Goal: Task Accomplishment & Management: Complete application form

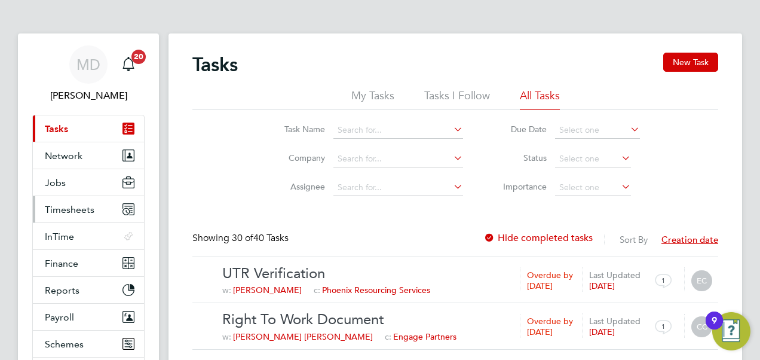
click at [69, 209] on span "Timesheets" at bounding box center [70, 209] width 50 height 11
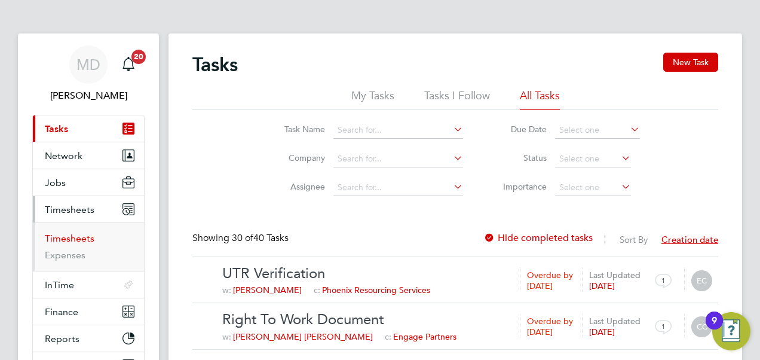
click at [79, 239] on link "Timesheets" at bounding box center [70, 237] width 50 height 11
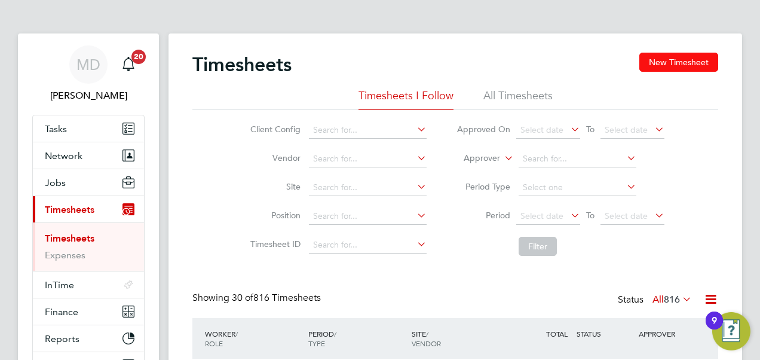
click at [703, 61] on button "New Timesheet" at bounding box center [678, 62] width 79 height 19
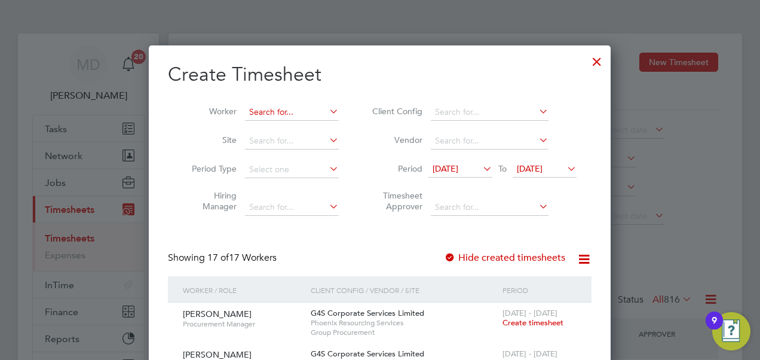
click at [268, 112] on input at bounding box center [292, 112] width 94 height 17
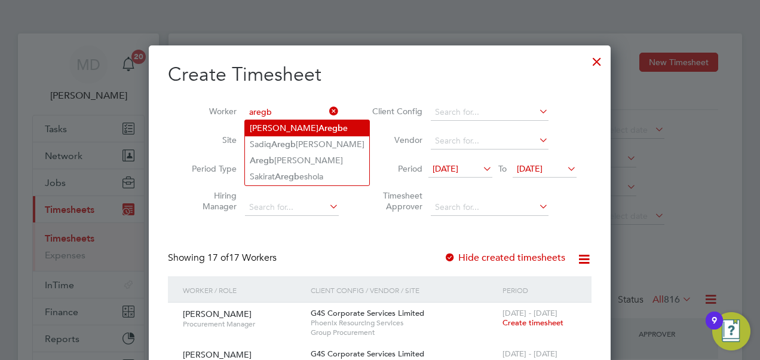
click at [271, 122] on li "Joshua Aregb e" at bounding box center [307, 128] width 124 height 16
type input "[PERSON_NAME]"
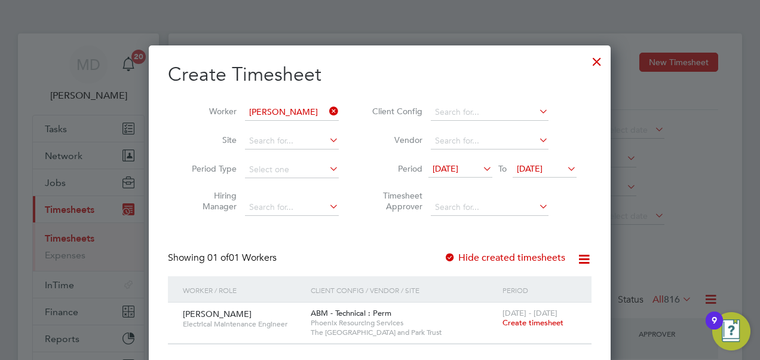
click at [596, 63] on div at bounding box center [597, 59] width 22 height 22
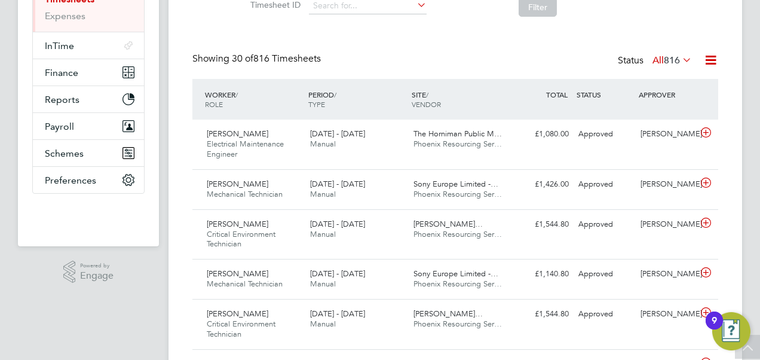
scroll to position [29, 0]
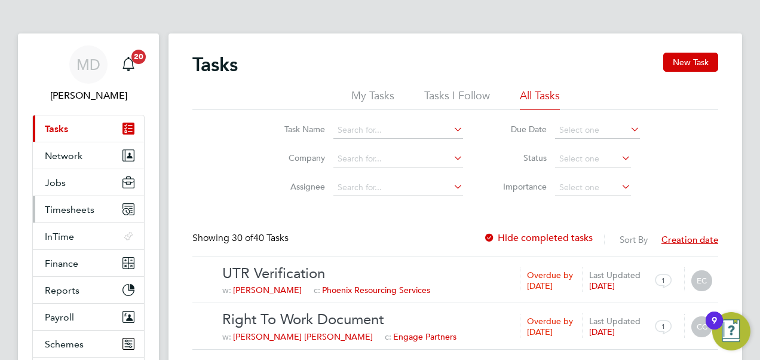
click at [61, 213] on span "Timesheets" at bounding box center [70, 209] width 50 height 11
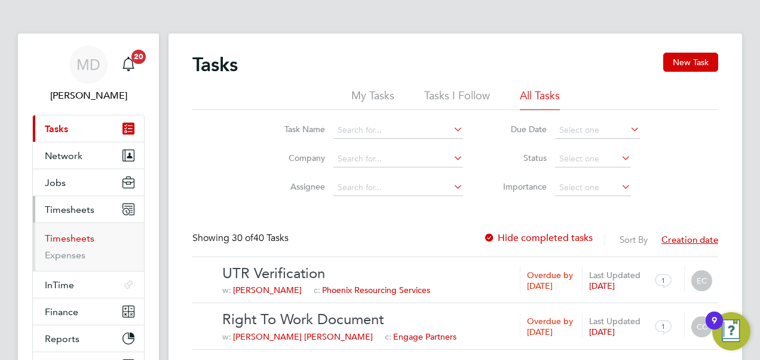
click at [69, 235] on link "Timesheets" at bounding box center [70, 237] width 50 height 11
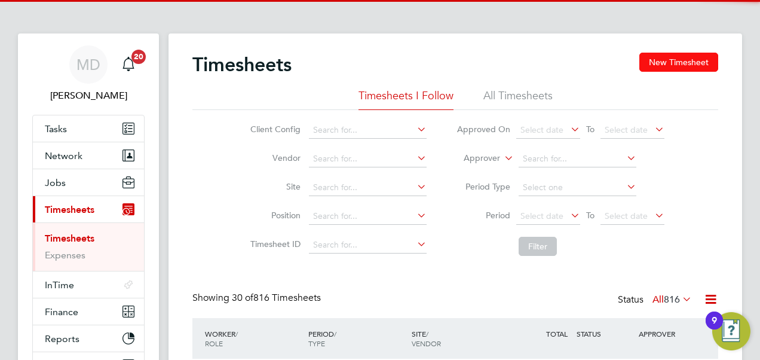
click at [662, 62] on button "New Timesheet" at bounding box center [678, 62] width 79 height 19
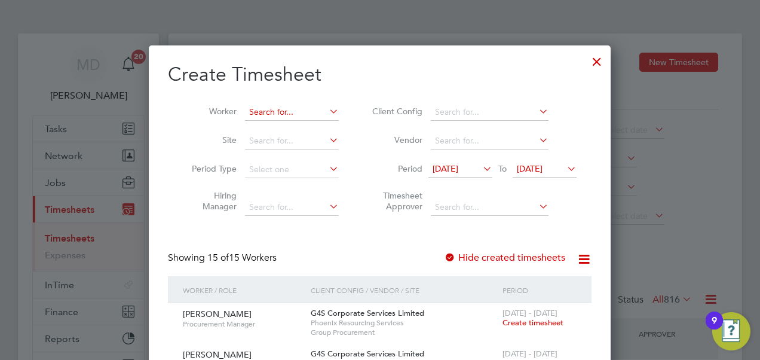
click at [256, 114] on input at bounding box center [292, 112] width 94 height 17
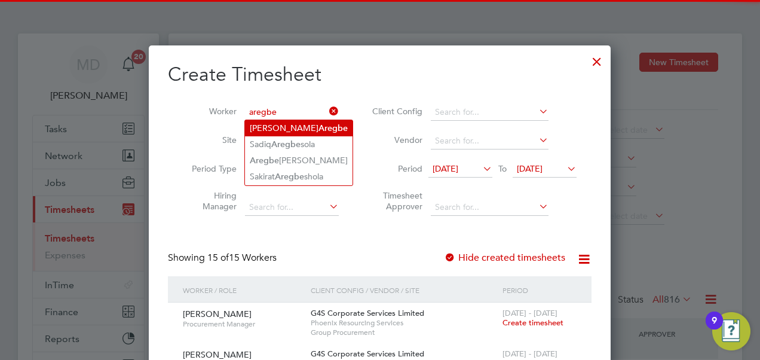
click at [269, 127] on li "[PERSON_NAME]" at bounding box center [299, 128] width 108 height 16
type input "[PERSON_NAME]"
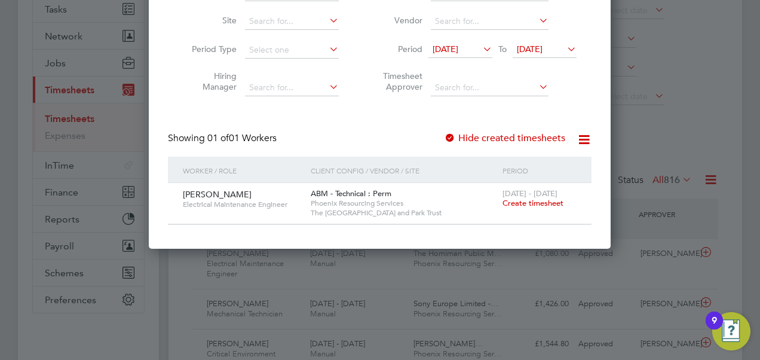
click at [520, 201] on span "Create timesheet" at bounding box center [532, 203] width 61 height 10
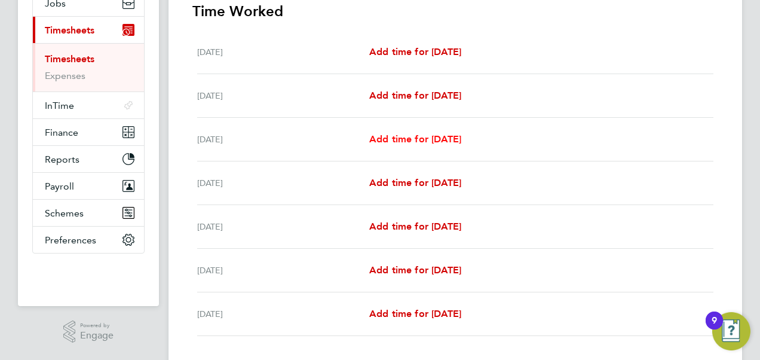
click at [382, 140] on span "Add time for [DATE]" at bounding box center [415, 138] width 92 height 11
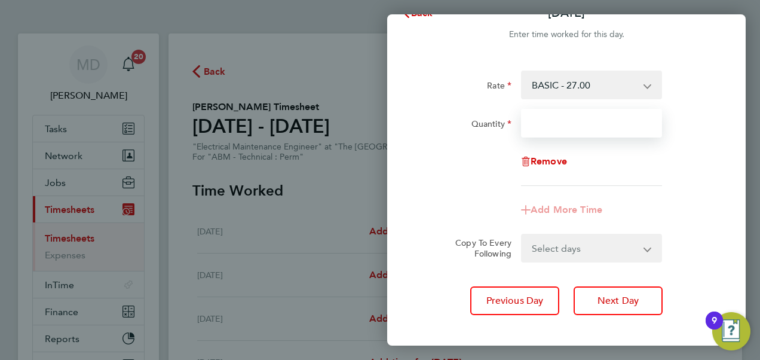
click at [550, 133] on input "Quantity" at bounding box center [591, 123] width 141 height 29
type input "41"
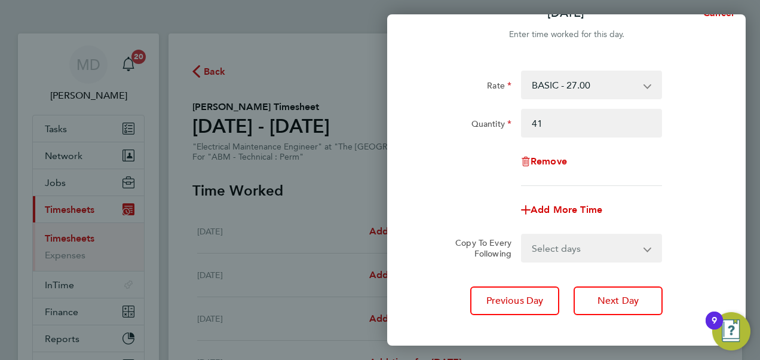
click at [404, 183] on div "Rate BASIC - 27.00 Basic - 6,300.00 Quantity 41 Remove Add More Time Copy To Ev…" at bounding box center [566, 192] width 358 height 273
click at [443, 186] on app-timesheet-line-form-group "Rate BASIC - 27.00 Basic - 6,300.00 Quantity 41 Remove Add More Time" at bounding box center [567, 147] width 292 height 154
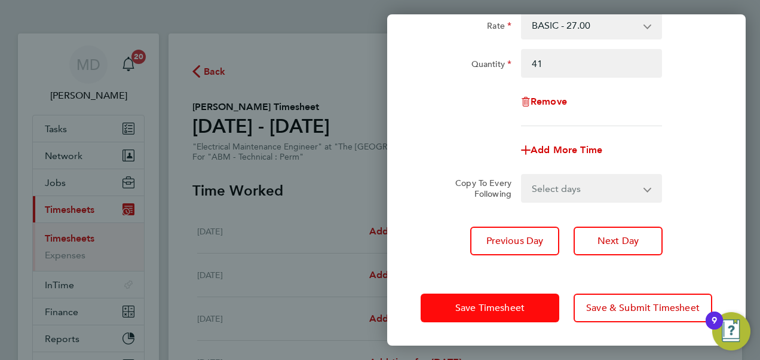
click at [473, 300] on button "Save Timesheet" at bounding box center [490, 307] width 139 height 29
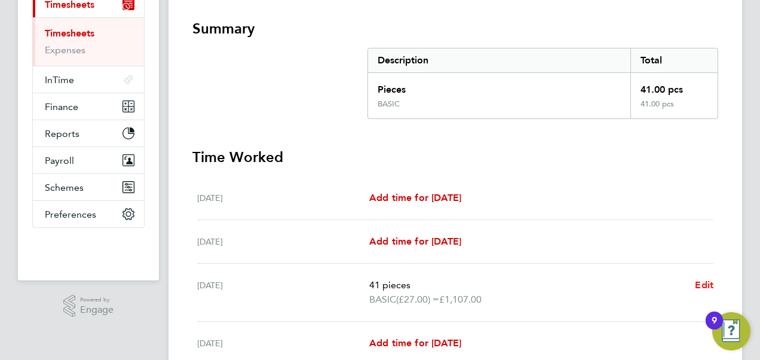
click at [701, 279] on span "Edit" at bounding box center [704, 284] width 19 height 11
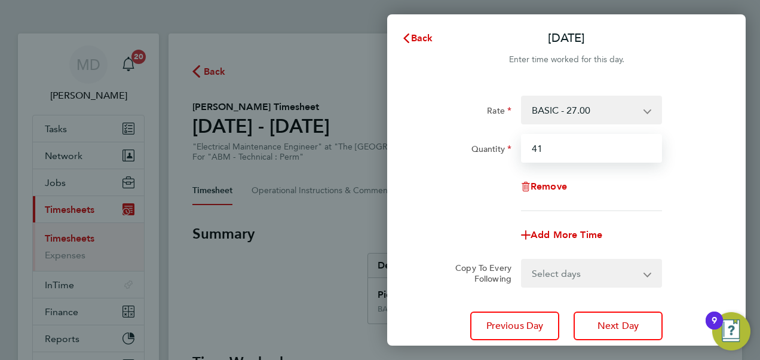
drag, startPoint x: 563, startPoint y: 151, endPoint x: 422, endPoint y: 155, distance: 141.7
click at [422, 155] on div "Quantity 41" at bounding box center [566, 148] width 301 height 29
type input "8"
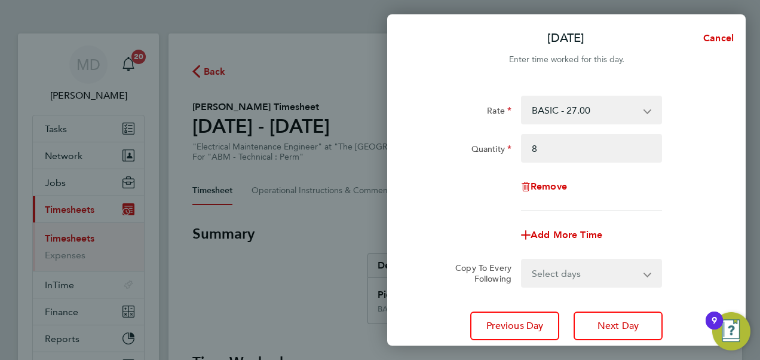
click at [556, 272] on select "Select days Day [DATE] [DATE] [DATE] [DATE]" at bounding box center [584, 273] width 125 height 26
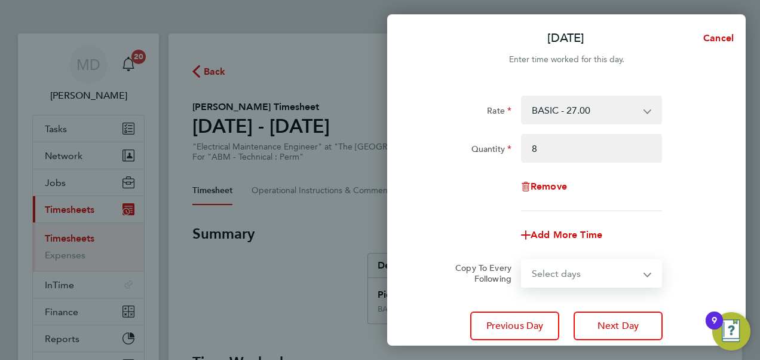
select select "DAY"
click at [522, 260] on select "Select days Day [DATE] [DATE] [DATE] [DATE]" at bounding box center [584, 273] width 125 height 26
select select "[DATE]"
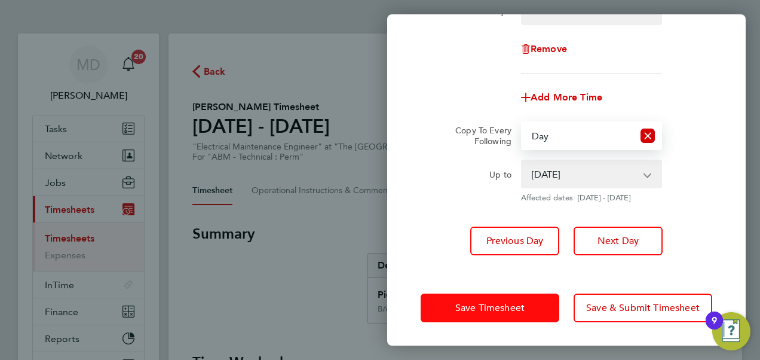
click at [501, 309] on span "Save Timesheet" at bounding box center [489, 308] width 69 height 12
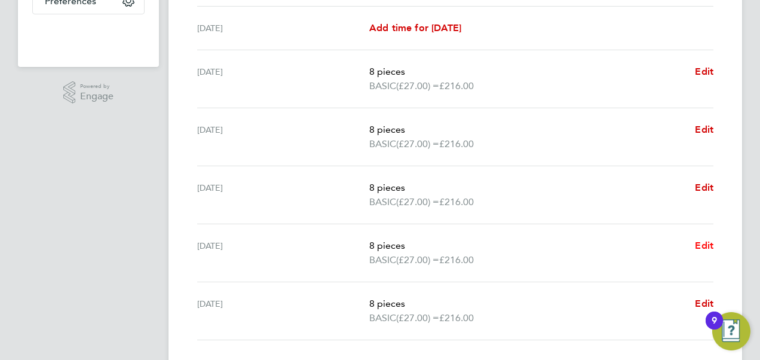
click at [698, 241] on span "Edit" at bounding box center [704, 245] width 19 height 11
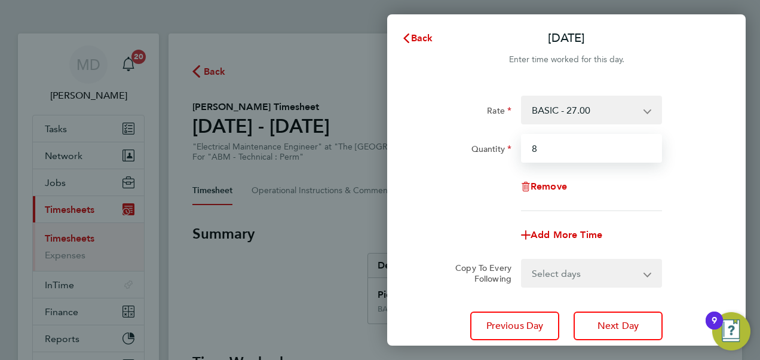
click at [551, 145] on input "8" at bounding box center [591, 148] width 141 height 29
type input "9"
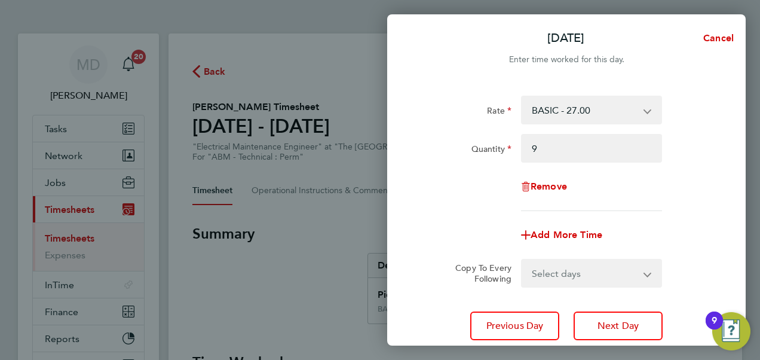
click at [716, 145] on div "Quantity 9" at bounding box center [566, 148] width 301 height 29
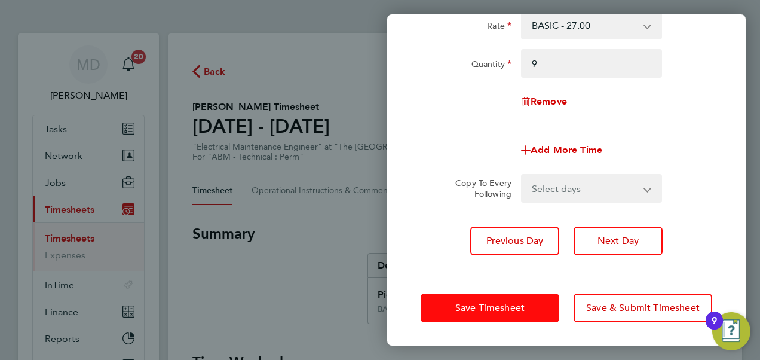
click at [470, 300] on button "Save Timesheet" at bounding box center [490, 307] width 139 height 29
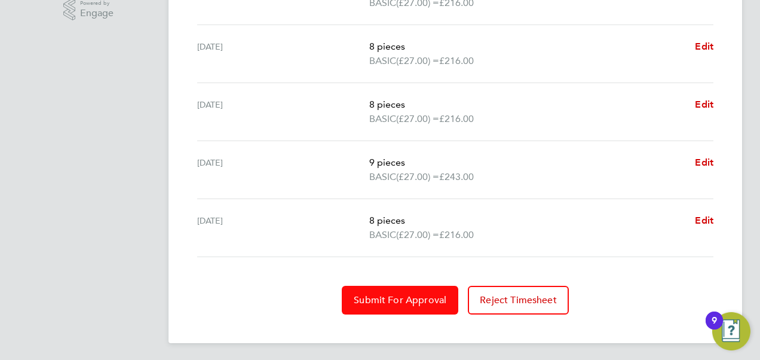
click at [381, 294] on span "Submit For Approval" at bounding box center [400, 300] width 93 height 12
